Goal: Check status: Check status

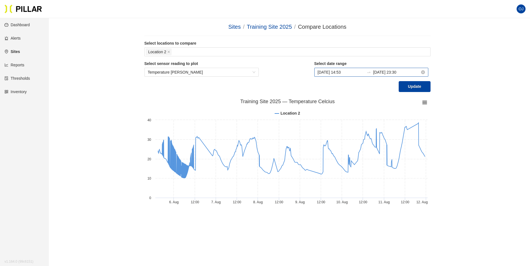
click at [404, 74] on input "[DATE] 23:30" at bounding box center [396, 72] width 47 height 6
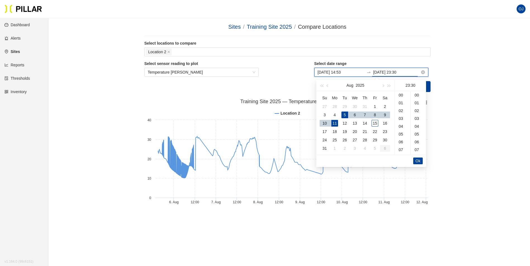
scroll to position [235, 0]
click at [375, 123] on div "15" at bounding box center [374, 123] width 7 height 7
click at [376, 115] on div "8" at bounding box center [374, 115] width 7 height 7
click at [374, 123] on div "15" at bounding box center [374, 123] width 7 height 7
type input "[DATE] 23:30"
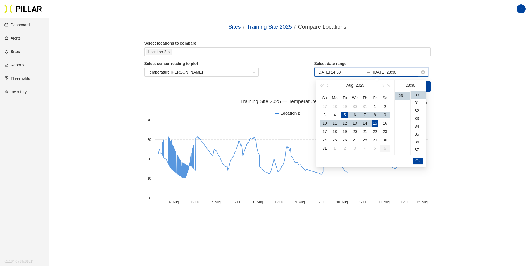
click at [348, 74] on input "[DATE] 14:53" at bounding box center [340, 72] width 47 height 6
click at [382, 113] on div "9" at bounding box center [384, 115] width 7 height 7
type input "[DATE] 14:53"
click at [418, 161] on span "Ok" at bounding box center [417, 161] width 5 height 6
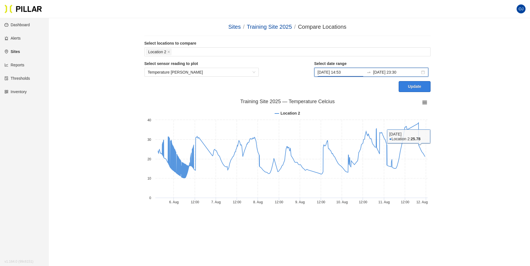
click at [417, 88] on button "Update" at bounding box center [414, 86] width 32 height 11
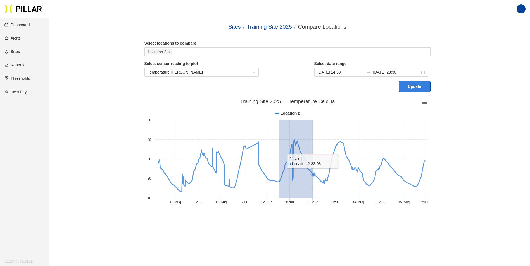
drag, startPoint x: 278, startPoint y: 156, endPoint x: 313, endPoint y: 156, distance: 34.9
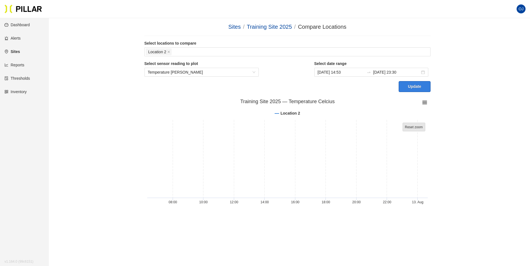
click at [416, 128] on tspan "Reset zoom" at bounding box center [414, 127] width 18 height 4
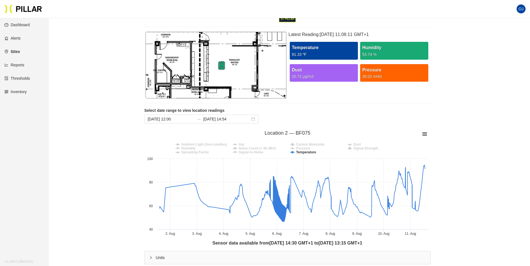
scroll to position [56, 0]
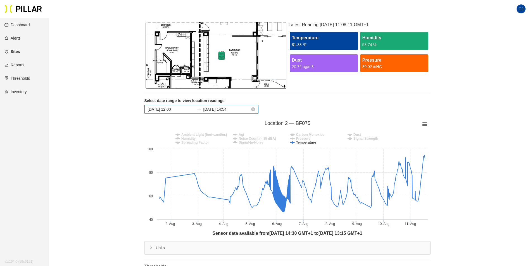
click at [247, 109] on input "Aug 11, 2025 14:54" at bounding box center [226, 109] width 47 height 6
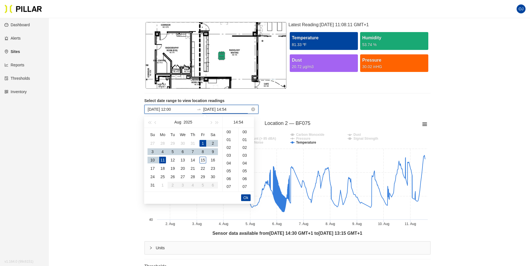
scroll to position [422, 0]
click at [202, 142] on div "1" at bounding box center [202, 143] width 7 height 7
click at [181, 109] on input "Aug 1, 2025 12:00" at bounding box center [171, 109] width 47 height 6
click at [237, 110] on input "Aug 1, 2025 14:54" at bounding box center [226, 109] width 47 height 6
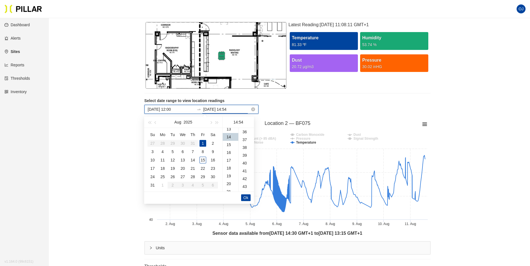
scroll to position [422, 0]
click at [204, 161] on div "15" at bounding box center [202, 160] width 7 height 7
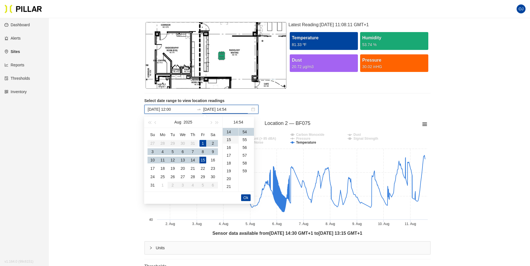
click at [230, 141] on div "15" at bounding box center [231, 140] width 16 height 8
click at [246, 133] on div "00" at bounding box center [245, 132] width 15 height 8
type input "Aug 15, 2025 15:00"
click at [245, 196] on span "Ok" at bounding box center [245, 198] width 5 height 6
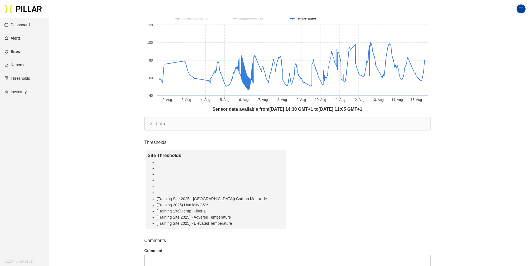
scroll to position [195, 0]
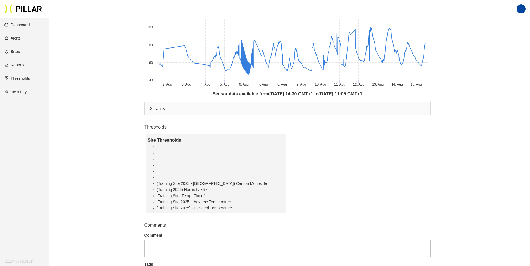
click at [482, 43] on div "Sites / Training Site 2025 / Floor 1 / Location 2 / BF075 ( Smart ) Edit Mark S…" at bounding box center [287, 70] width 449 height 486
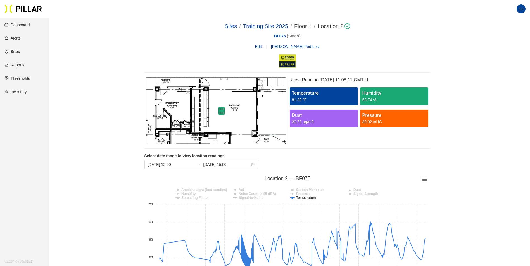
scroll to position [0, 0]
